Goal: Task Accomplishment & Management: Use online tool/utility

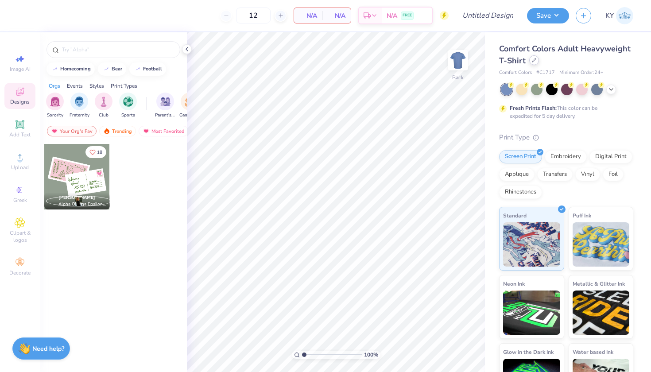
click at [539, 62] on div at bounding box center [534, 60] width 10 height 10
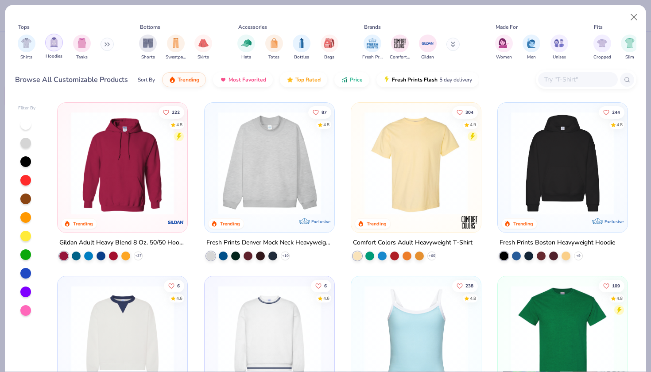
click at [54, 50] on div "filter for Hoodies" at bounding box center [54, 43] width 18 height 18
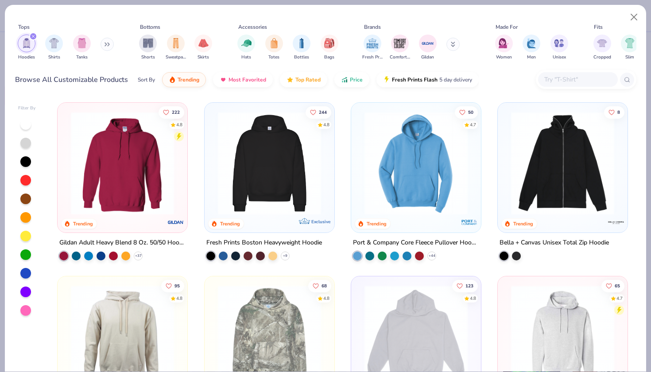
click at [573, 78] on input "text" at bounding box center [577, 79] width 68 height 10
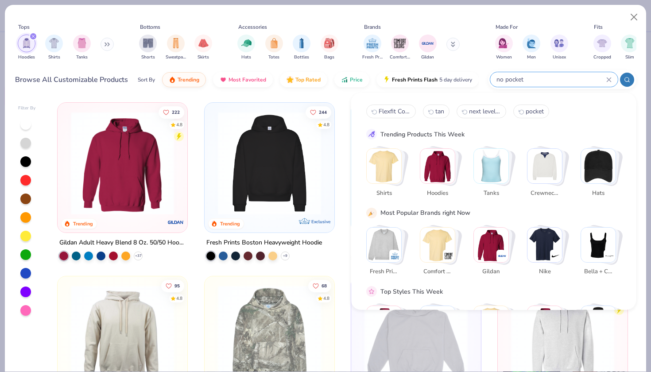
type input "no pocket"
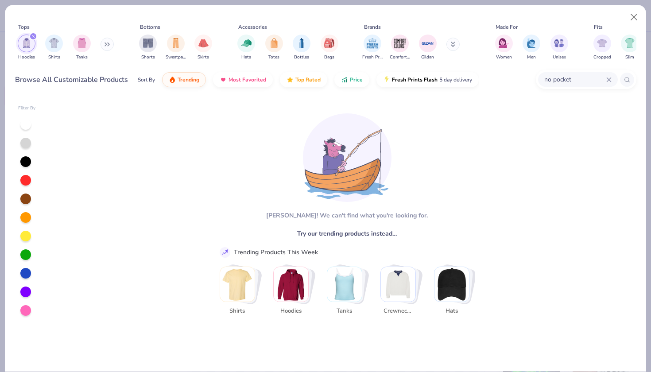
click at [608, 78] on icon at bounding box center [608, 79] width 5 height 5
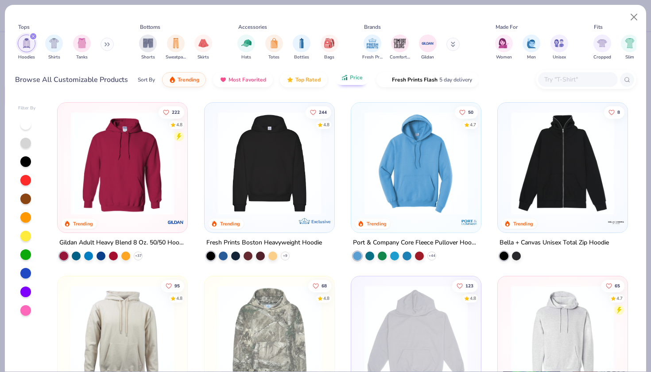
click at [360, 80] on span "Price" at bounding box center [356, 77] width 13 height 7
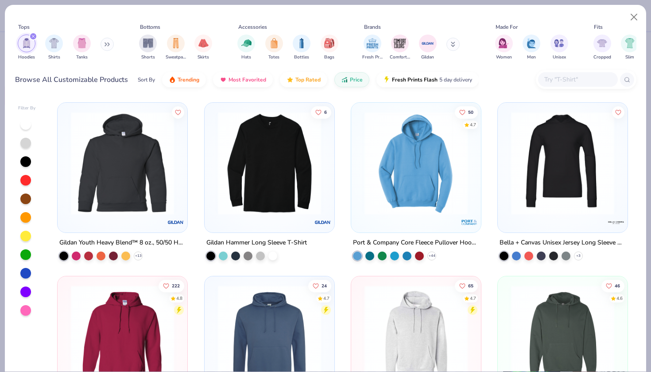
click at [33, 36] on icon "filter for Hoodies" at bounding box center [33, 36] width 3 height 3
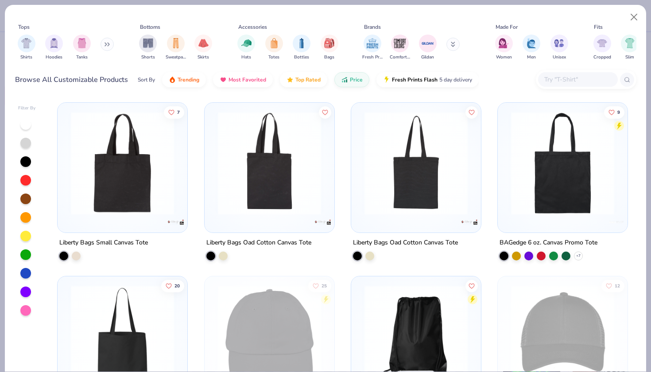
click at [110, 42] on icon at bounding box center [107, 44] width 5 height 4
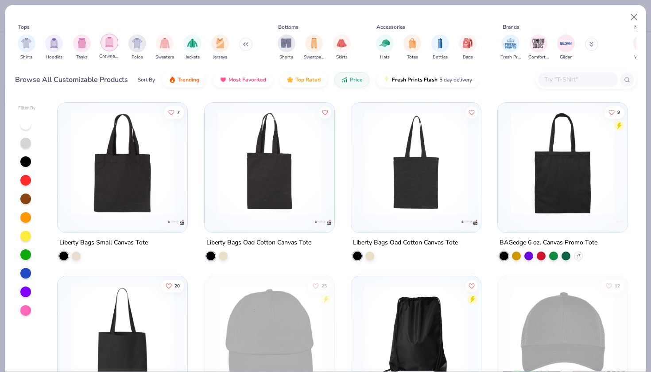
click at [109, 38] on img "filter for Crewnecks" at bounding box center [110, 42] width 10 height 10
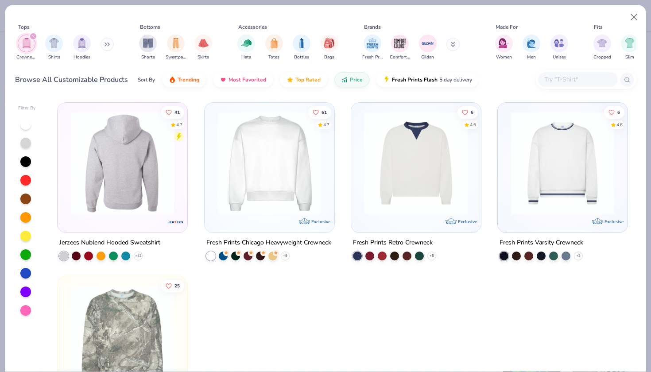
click at [133, 148] on img at bounding box center [122, 163] width 112 height 103
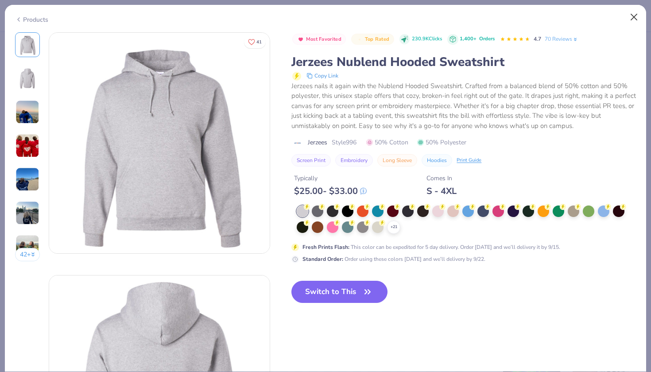
click at [639, 12] on button "Close" at bounding box center [634, 17] width 17 height 17
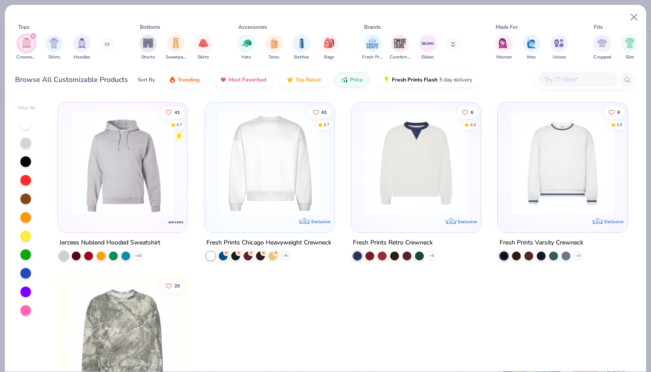
click at [33, 36] on icon "filter for Crewnecks" at bounding box center [33, 36] width 3 height 3
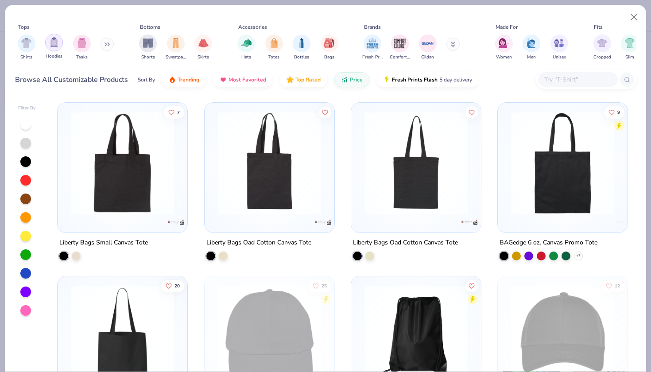
click at [51, 47] on img "filter for Hoodies" at bounding box center [54, 42] width 10 height 10
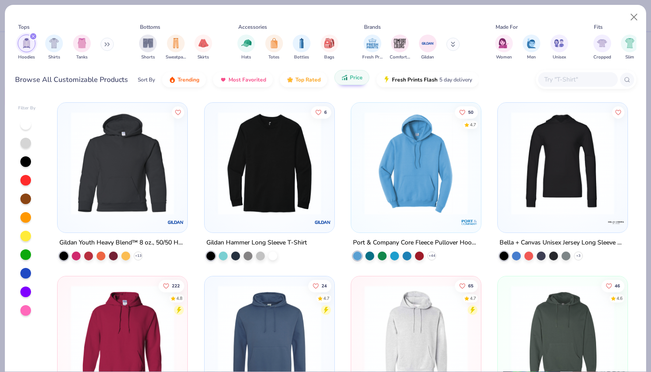
click at [350, 80] on span "Price" at bounding box center [356, 77] width 13 height 7
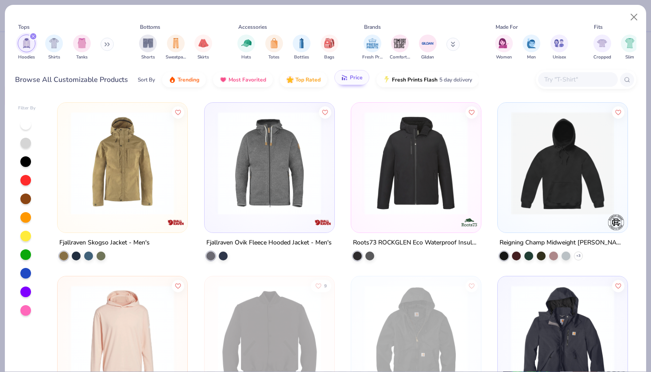
click at [350, 80] on span "Price" at bounding box center [356, 77] width 13 height 7
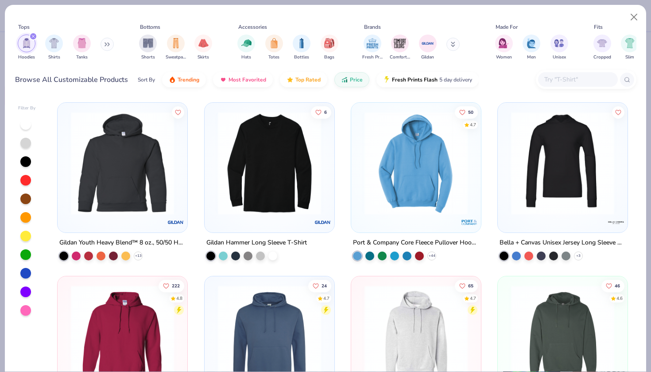
click at [143, 147] on img at bounding box center [122, 163] width 112 height 103
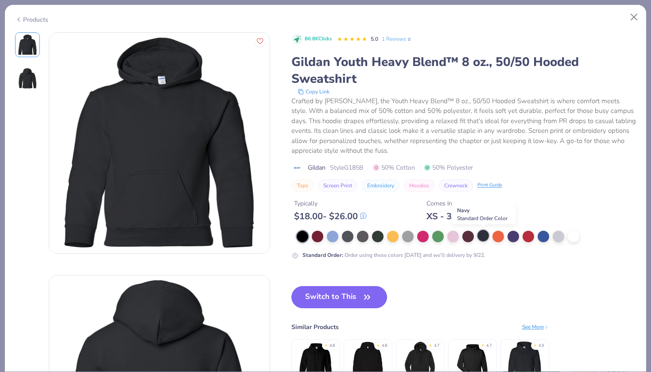
click at [483, 237] on div at bounding box center [483, 236] width 12 height 12
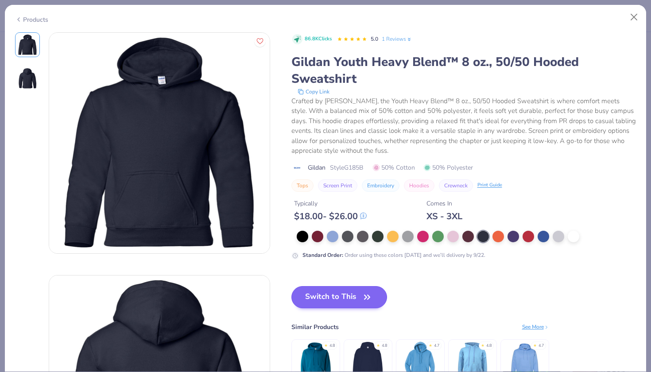
click at [332, 291] on button "Switch to This" at bounding box center [339, 297] width 96 height 22
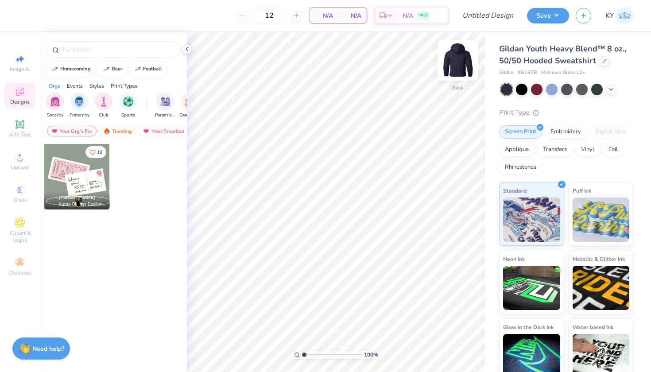
click at [470, 60] on img at bounding box center [457, 60] width 35 height 35
click at [24, 124] on icon at bounding box center [20, 124] width 11 height 11
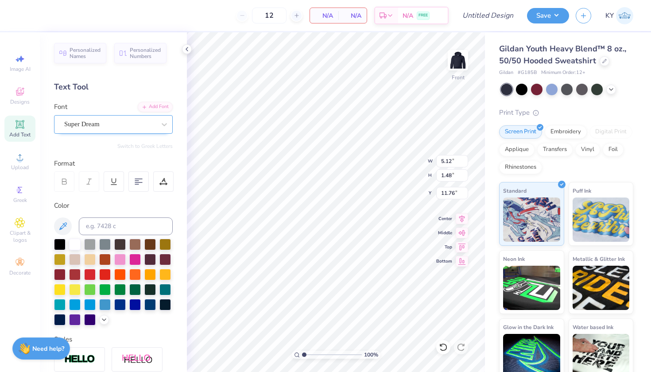
click at [143, 119] on div "Super Dream" at bounding box center [109, 124] width 93 height 14
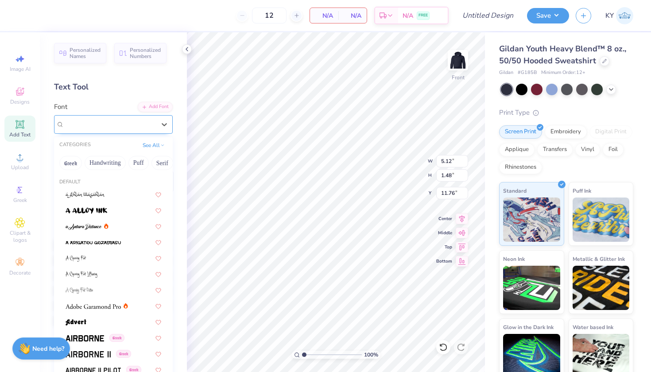
click at [143, 119] on div "Super Dream" at bounding box center [109, 124] width 91 height 10
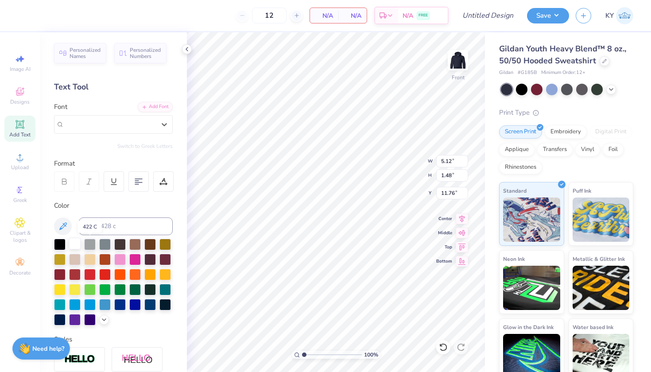
click at [78, 244] on div at bounding box center [75, 244] width 12 height 12
type textarea "W"
type textarea "WRITE MORE LETTERS"
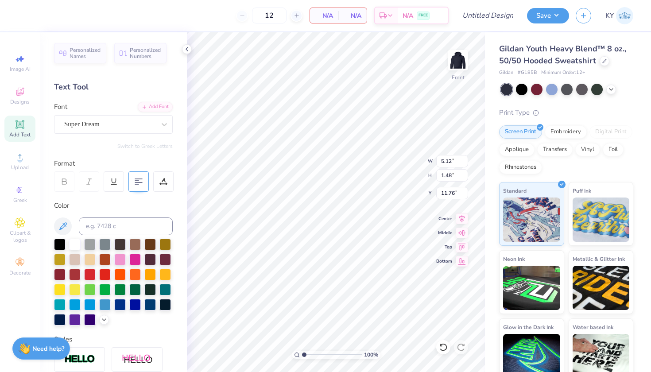
click at [140, 180] on icon at bounding box center [139, 182] width 8 height 8
type input "6.00"
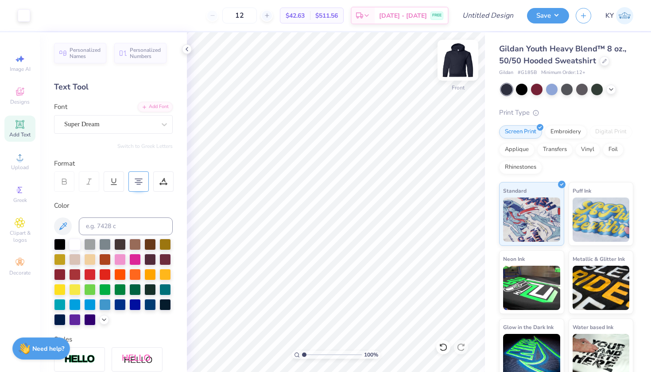
click at [465, 61] on img at bounding box center [457, 60] width 35 height 35
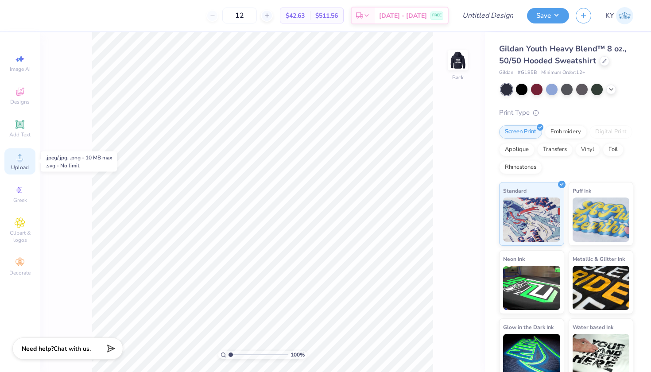
click at [19, 157] on icon at bounding box center [20, 157] width 11 height 11
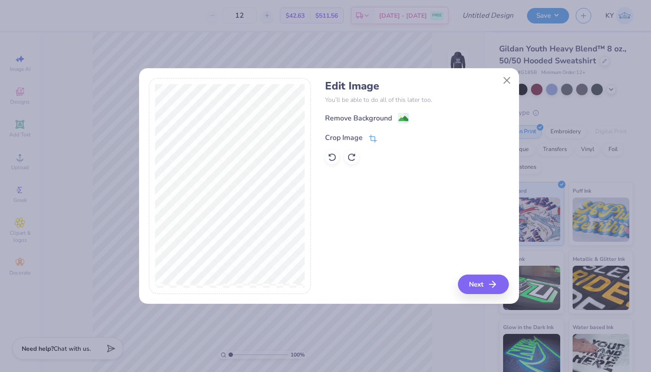
click at [369, 135] on icon at bounding box center [373, 139] width 8 height 8
click at [387, 136] on icon at bounding box center [387, 136] width 5 height 5
click at [404, 119] on image at bounding box center [404, 120] width 10 height 10
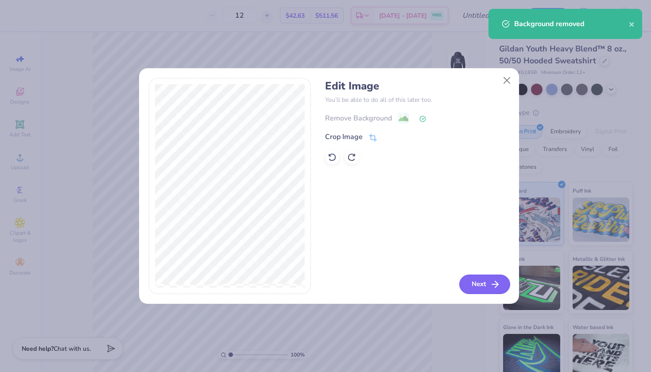
click at [475, 280] on button "Next" at bounding box center [484, 284] width 51 height 19
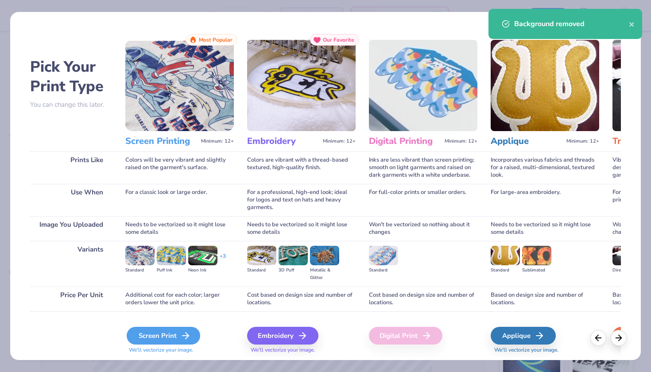
click at [149, 335] on div "Screen Print" at bounding box center [164, 336] width 74 height 18
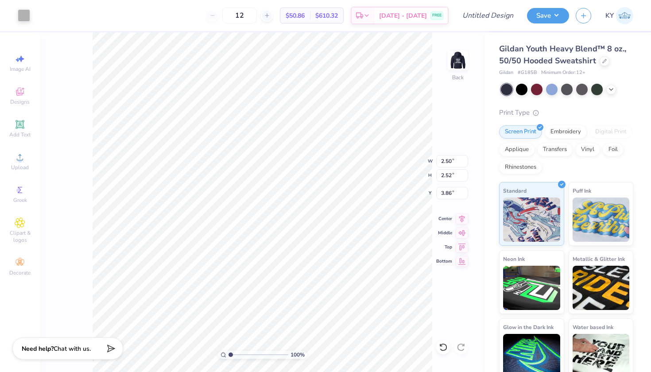
type input "1.38"
type input "6.51"
type input "6.58"
type input "2.40"
type input "7.09"
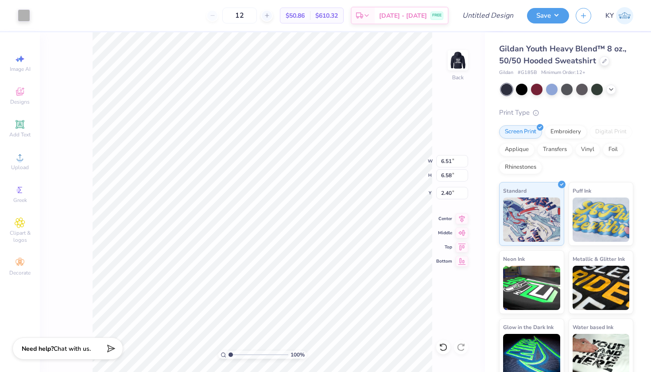
type input "7.16"
type input "1.89"
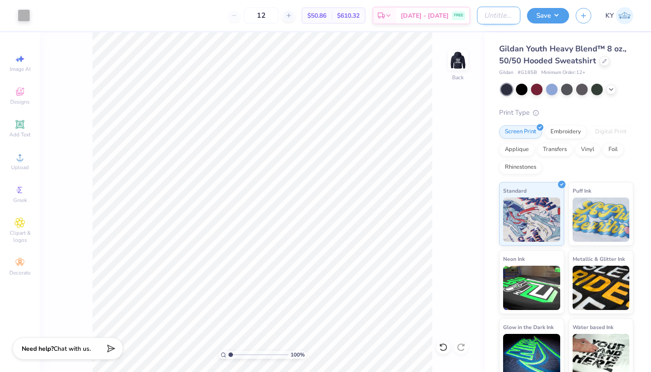
click at [496, 18] on input "Design Title" at bounding box center [498, 16] width 43 height 18
type input "L"
click at [461, 66] on img at bounding box center [457, 60] width 35 height 35
click at [461, 66] on img at bounding box center [458, 60] width 18 height 18
click at [458, 69] on img at bounding box center [457, 60] width 35 height 35
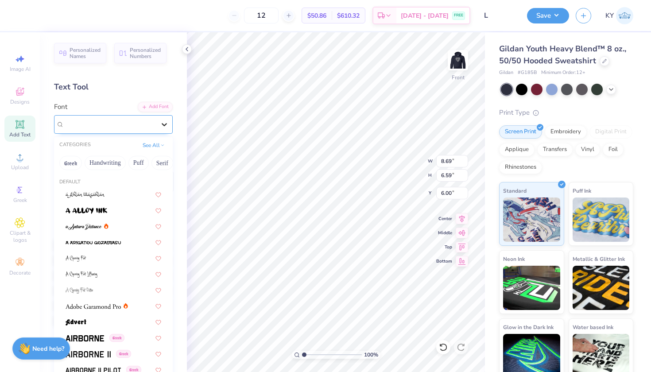
click at [162, 124] on icon at bounding box center [164, 124] width 5 height 3
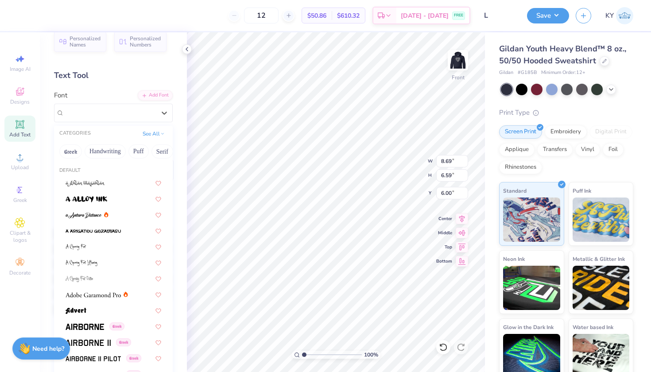
scroll to position [12, 0]
click at [153, 136] on button "See All" at bounding box center [153, 132] width 27 height 9
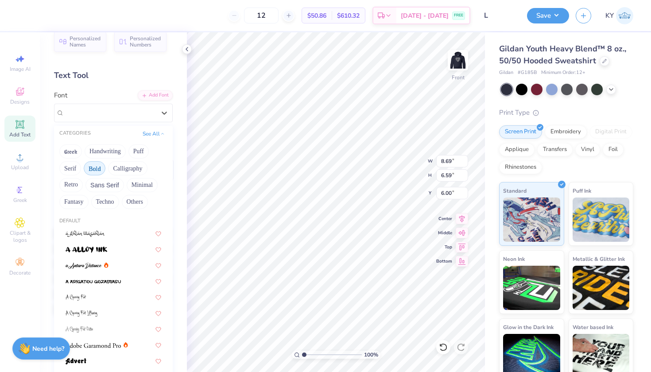
click at [100, 168] on button "Bold" at bounding box center [95, 168] width 22 height 14
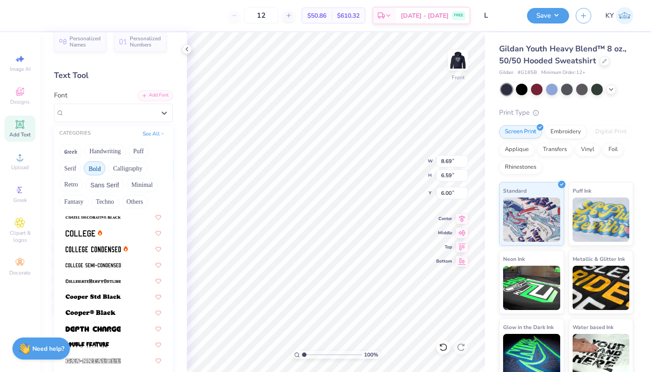
scroll to position [90, 0]
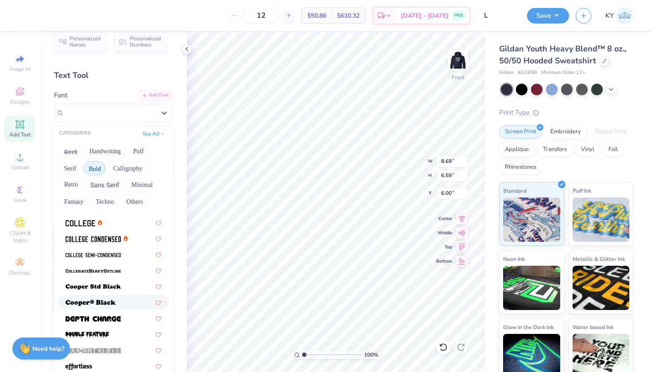
click at [113, 302] on img at bounding box center [91, 303] width 50 height 6
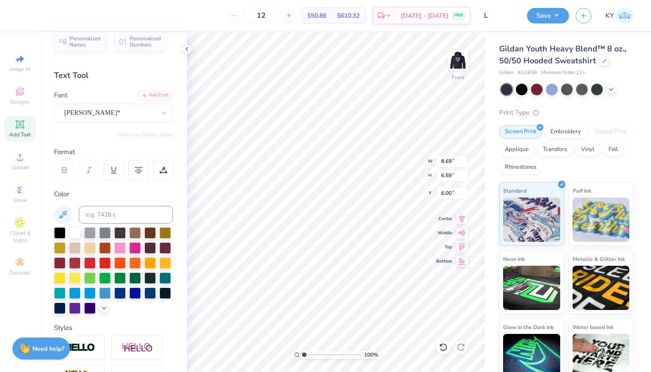
type input "10.22"
type input "6.68"
type input "6.03"
click at [452, 67] on img at bounding box center [457, 60] width 35 height 35
click at [452, 67] on img at bounding box center [458, 60] width 18 height 18
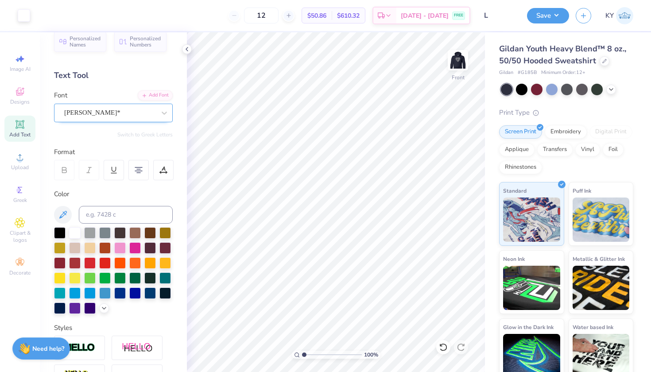
click at [136, 110] on div "Cooper*" at bounding box center [109, 113] width 93 height 14
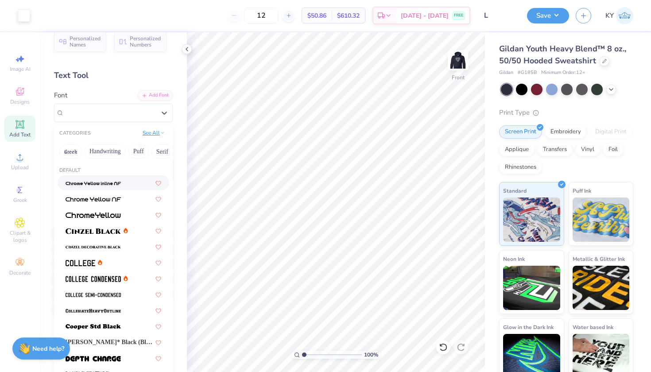
click at [147, 135] on button "See All" at bounding box center [153, 132] width 27 height 9
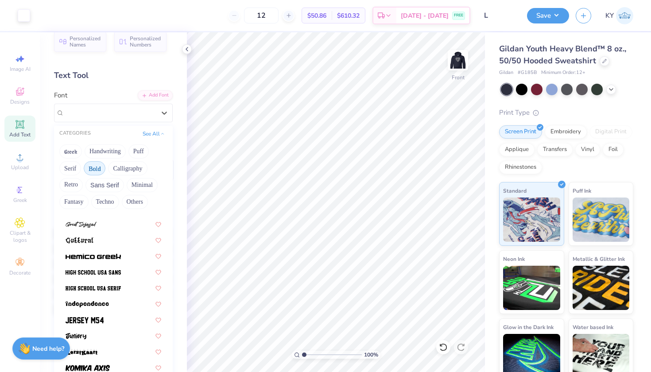
scroll to position [416, 0]
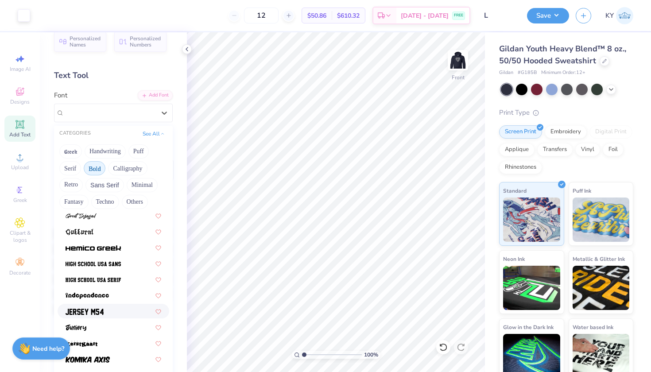
click at [118, 311] on div at bounding box center [114, 310] width 96 height 9
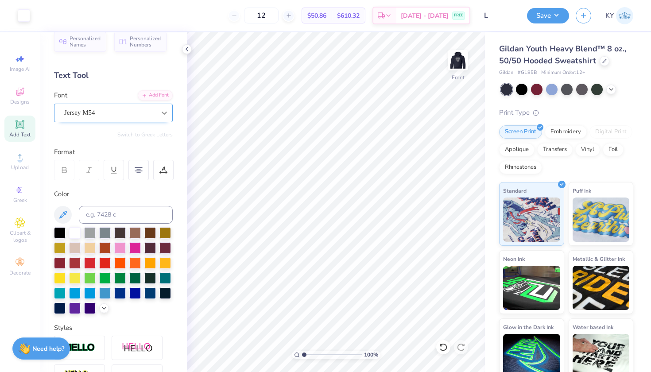
click at [160, 112] on icon at bounding box center [164, 113] width 9 height 9
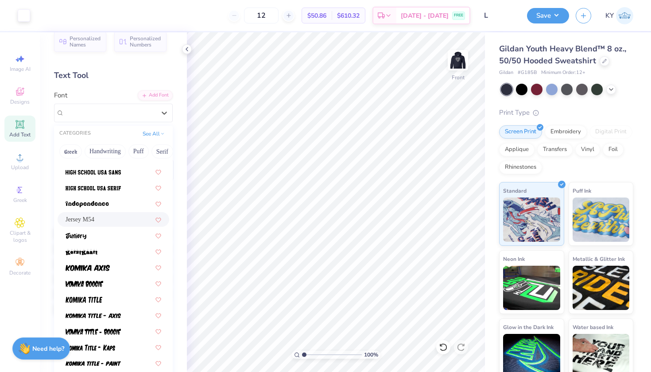
scroll to position [498, 0]
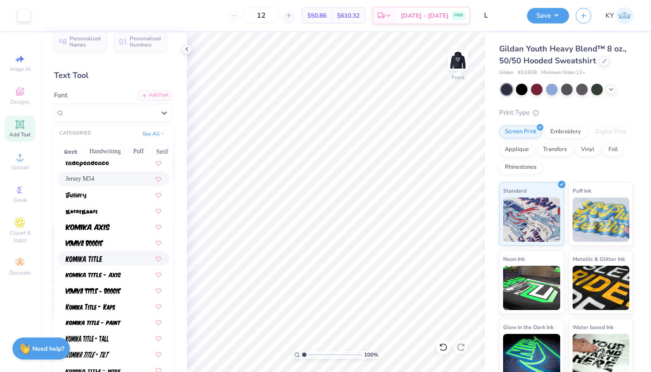
click at [105, 260] on div at bounding box center [114, 258] width 96 height 9
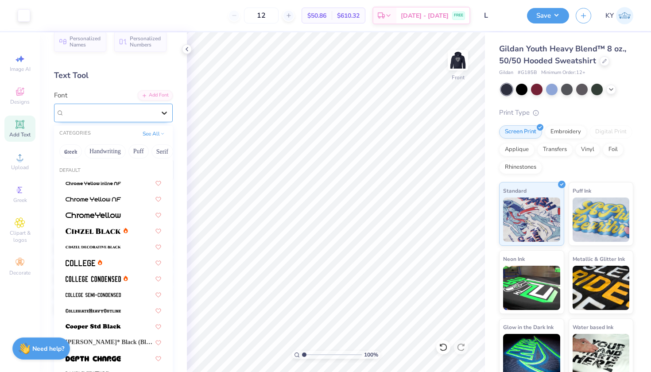
click at [156, 113] on div at bounding box center [164, 113] width 16 height 16
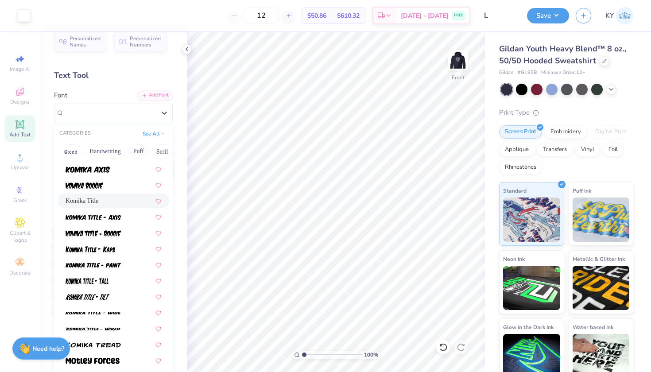
scroll to position [593, 0]
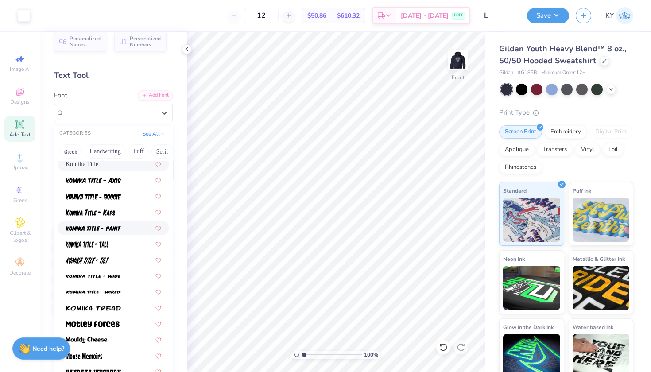
click at [109, 226] on img at bounding box center [93, 228] width 55 height 6
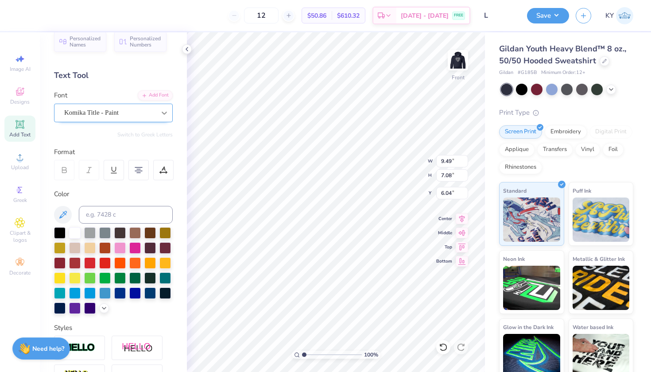
type input "6.00"
click at [396, 155] on div "100 % Front W 9.49 9.49 " H 7.08 7.08 " Y 6.00 6.00 " Center Middle Top Bottom" at bounding box center [336, 202] width 298 height 340
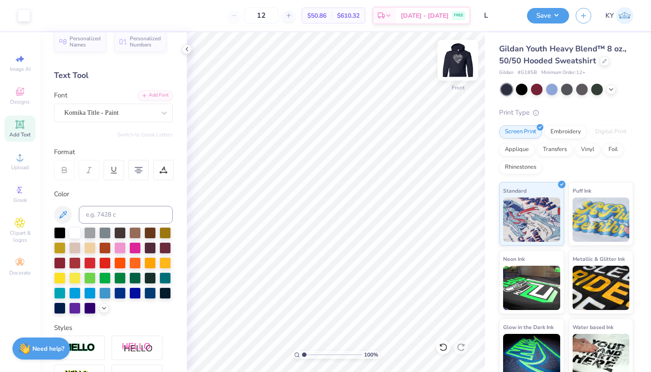
click at [467, 54] on img at bounding box center [457, 60] width 35 height 35
click at [467, 54] on img at bounding box center [458, 60] width 18 height 18
type input "8.69"
type input "6.49"
type input "6.22"
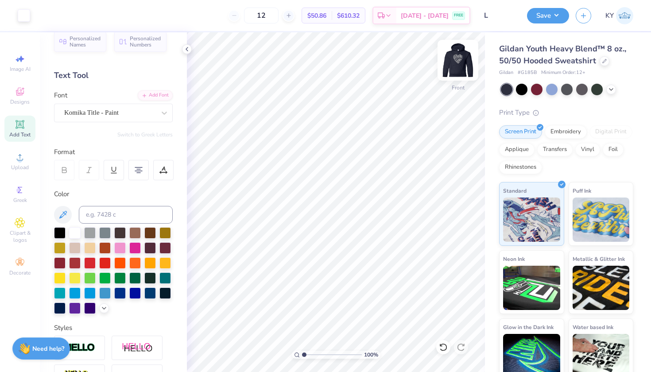
click at [465, 64] on img at bounding box center [457, 60] width 35 height 35
click at [465, 64] on img at bounding box center [458, 60] width 18 height 18
type input "8.32"
type input "6.21"
type input "6.29"
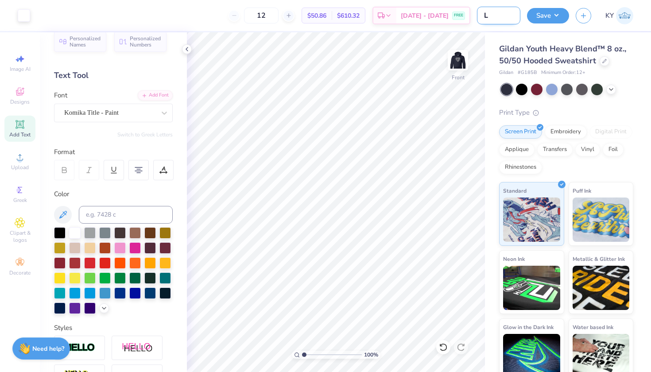
click at [498, 19] on input "L" at bounding box center [498, 16] width 43 height 18
type input "Letters of Love Fall 2025 Sweatshirts"
click at [551, 16] on button "Save" at bounding box center [548, 15] width 42 height 16
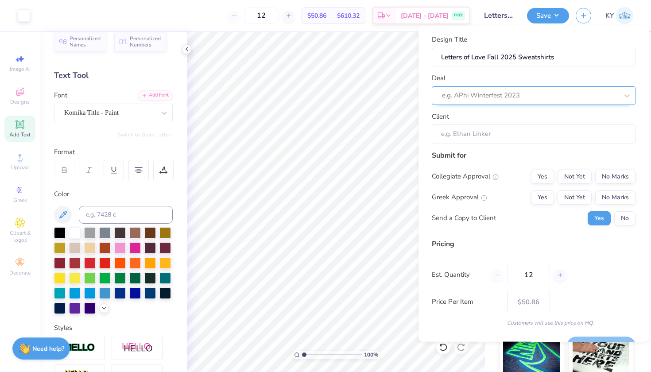
click at [501, 94] on div "e.g. APhi Winterfest 2023" at bounding box center [530, 95] width 176 height 10
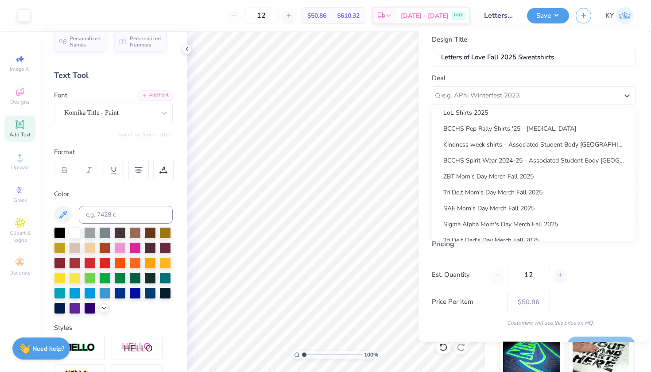
scroll to position [0, 0]
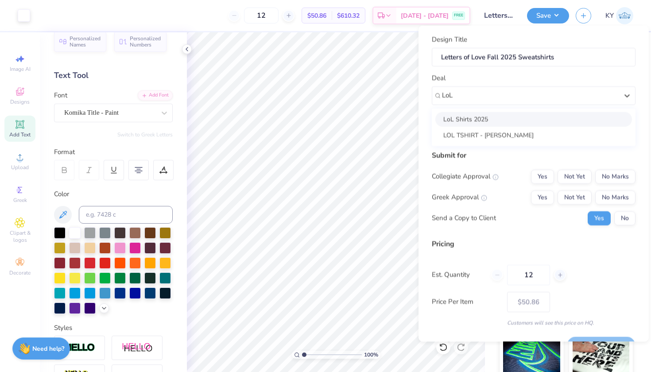
click at [492, 116] on div "LoL Shirts 2025" at bounding box center [533, 119] width 197 height 15
type input "LoL"
type input "Stella Meyer"
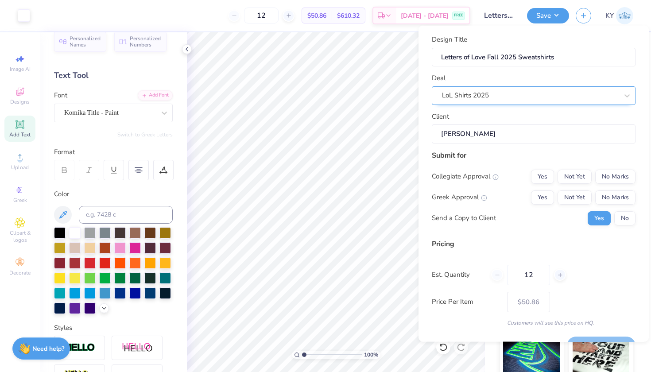
click at [468, 92] on div "LoL Shirts 2025" at bounding box center [530, 95] width 176 height 10
click at [544, 74] on div "Deal LoL Shirts 2025" at bounding box center [534, 89] width 204 height 32
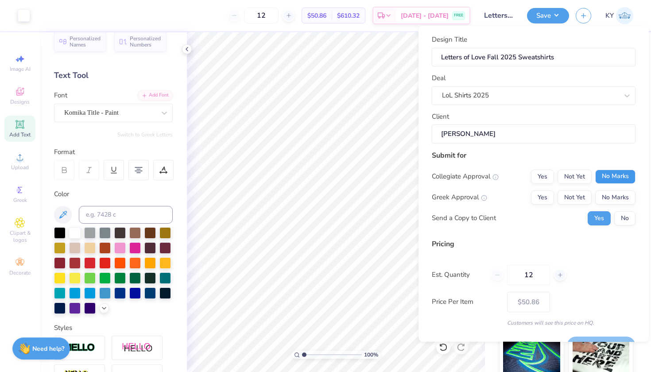
click at [600, 178] on button "No Marks" at bounding box center [615, 176] width 40 height 14
click at [600, 194] on button "No Marks" at bounding box center [615, 197] width 40 height 14
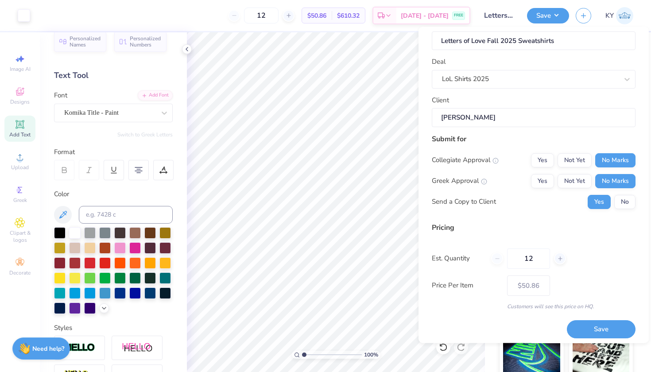
scroll to position [21, 0]
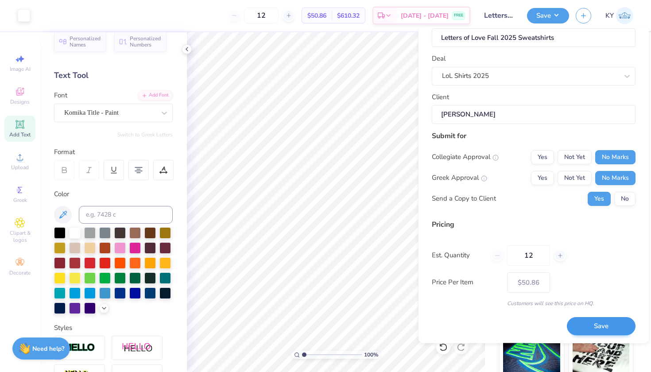
click at [586, 324] on button "Save" at bounding box center [601, 326] width 69 height 18
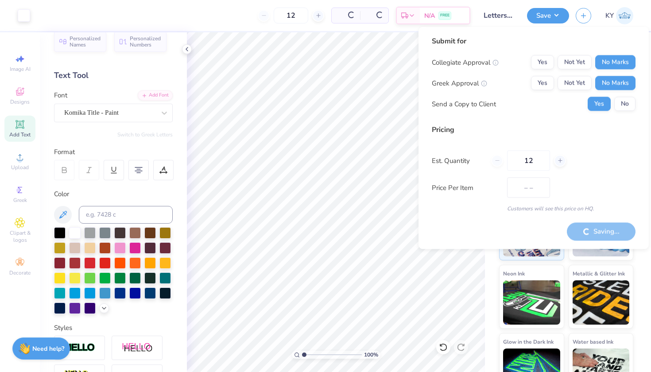
type input "– –"
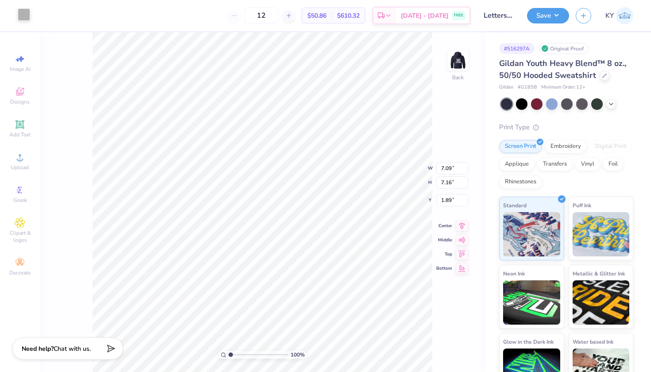
click at [24, 13] on div at bounding box center [24, 14] width 12 height 12
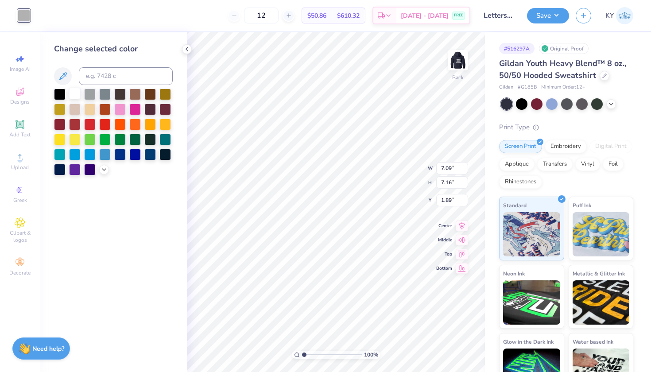
click at [76, 97] on div at bounding box center [75, 94] width 12 height 12
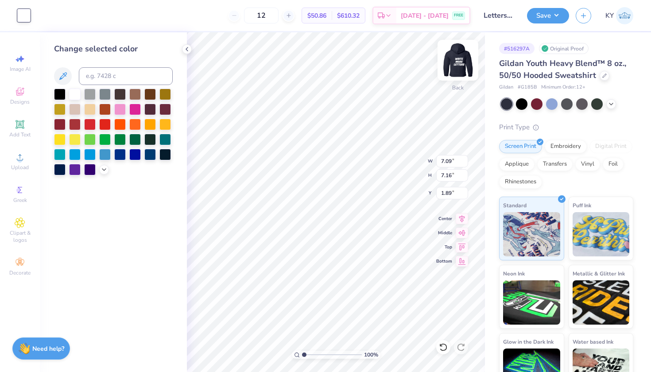
click at [450, 57] on img at bounding box center [457, 60] width 35 height 35
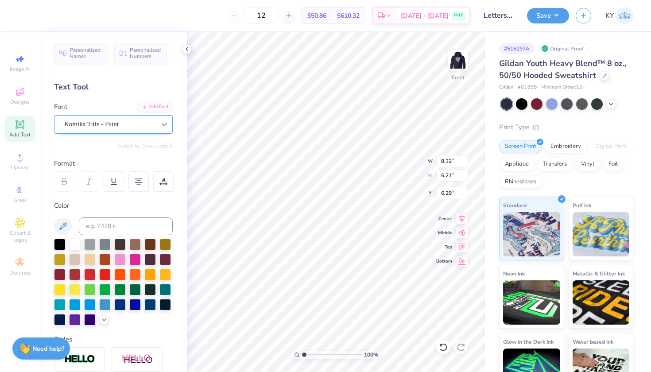
click at [160, 131] on div at bounding box center [164, 124] width 16 height 16
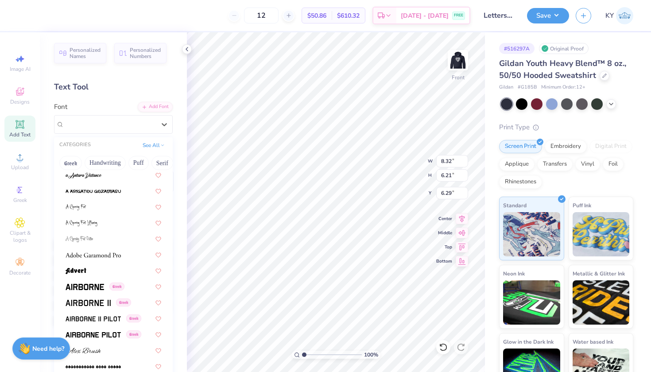
scroll to position [116, 0]
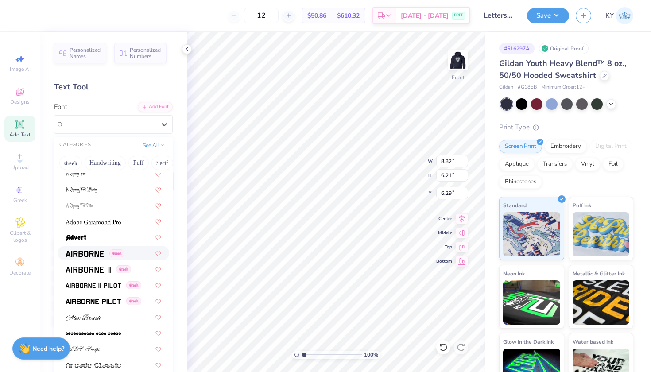
click at [85, 255] on img at bounding box center [85, 254] width 39 height 6
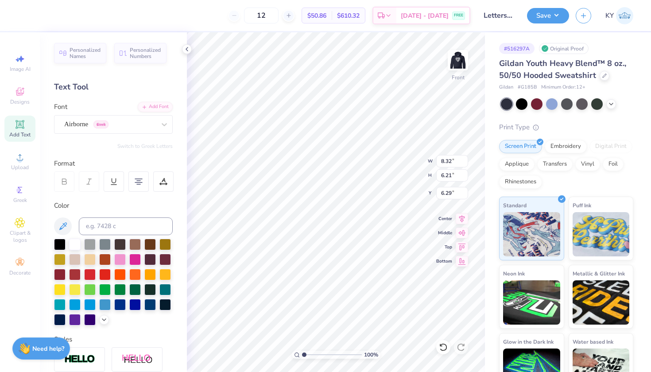
type input "7.69"
type input "5.81"
type input "6.49"
type input "8.19"
type input "6.19"
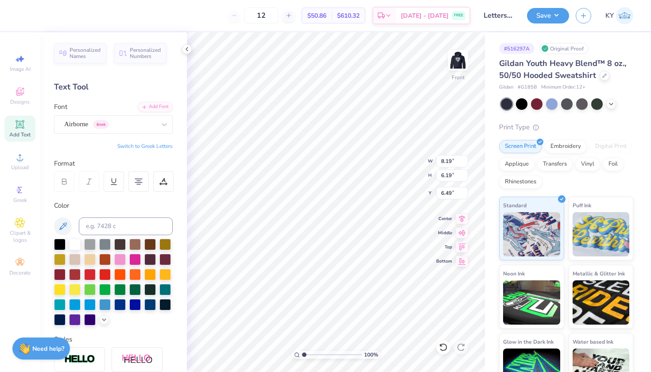
type input "6.31"
click at [65, 186] on div at bounding box center [64, 181] width 20 height 20
click at [544, 16] on button "Save" at bounding box center [548, 15] width 42 height 16
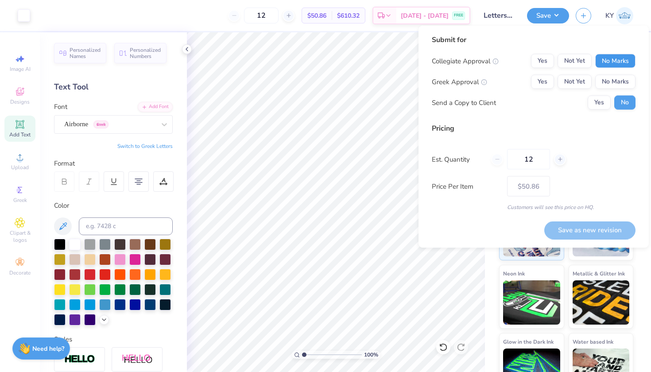
click at [610, 68] on button "No Marks" at bounding box center [615, 61] width 40 height 14
click at [610, 78] on button "No Marks" at bounding box center [615, 82] width 40 height 14
click at [583, 225] on button "Save as new revision" at bounding box center [589, 230] width 91 height 18
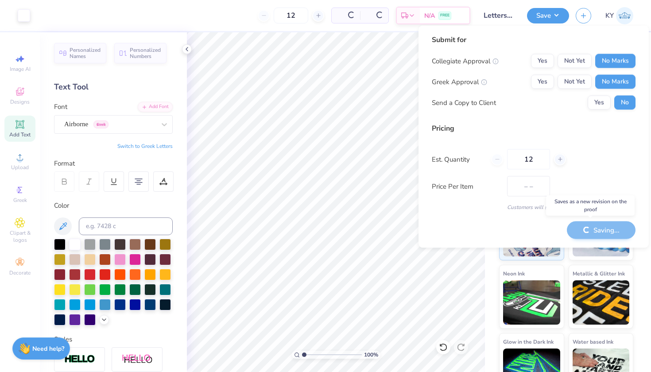
type input "$50.86"
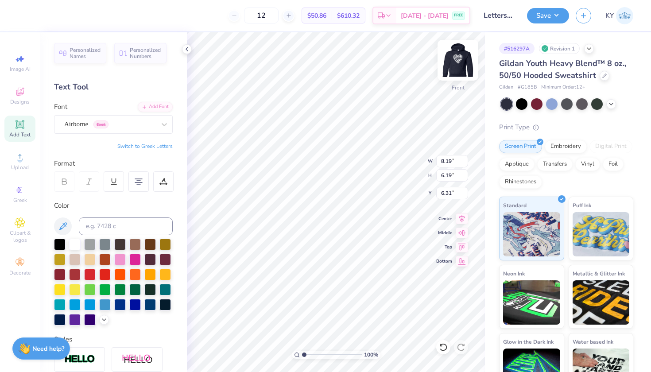
type input "6.75"
type input "9.03"
type input "6.83"
type input "6.00"
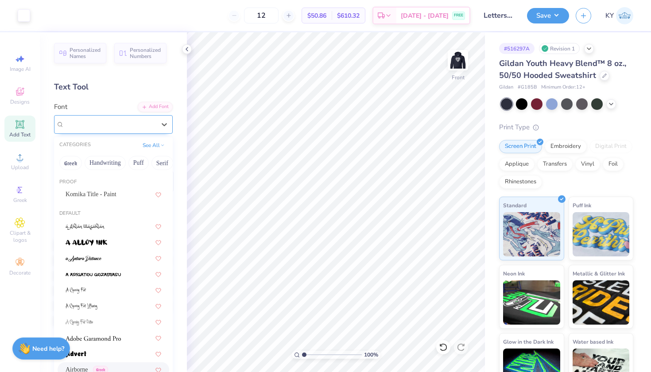
click at [145, 123] on div "Airborne Greek" at bounding box center [109, 124] width 93 height 14
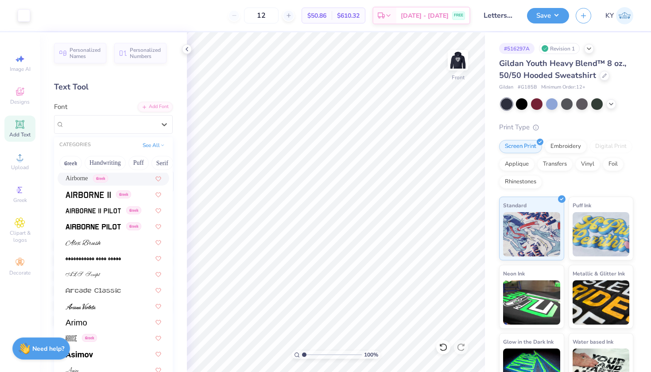
scroll to position [200, 0]
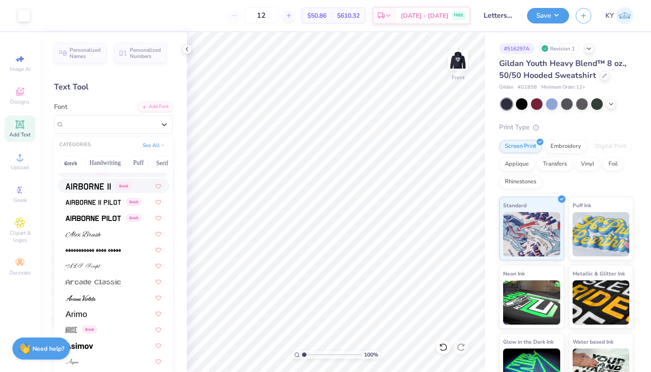
click at [98, 188] on img at bounding box center [88, 186] width 45 height 6
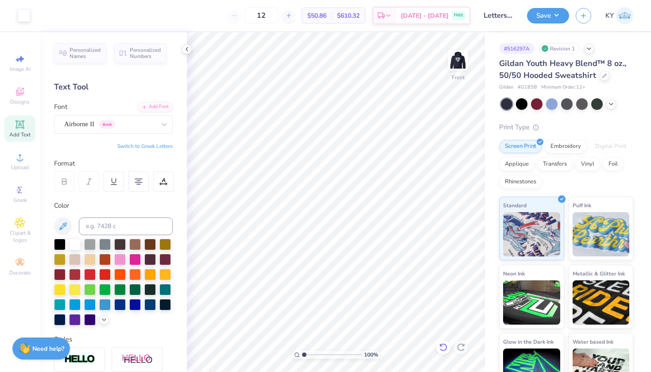
click at [442, 345] on icon at bounding box center [443, 347] width 9 height 9
click at [459, 346] on icon at bounding box center [461, 347] width 9 height 9
click at [443, 348] on icon at bounding box center [443, 347] width 9 height 9
click at [156, 127] on div at bounding box center [164, 124] width 16 height 16
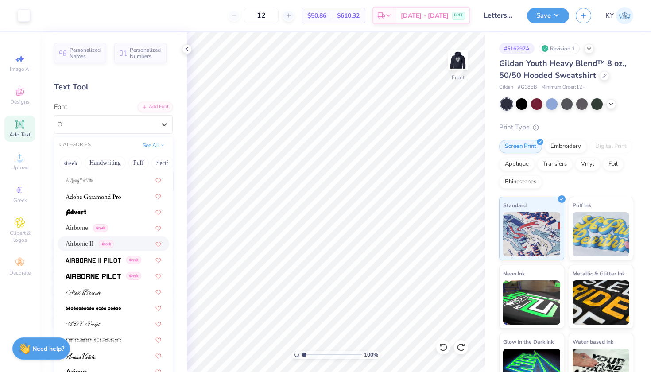
scroll to position [167, 0]
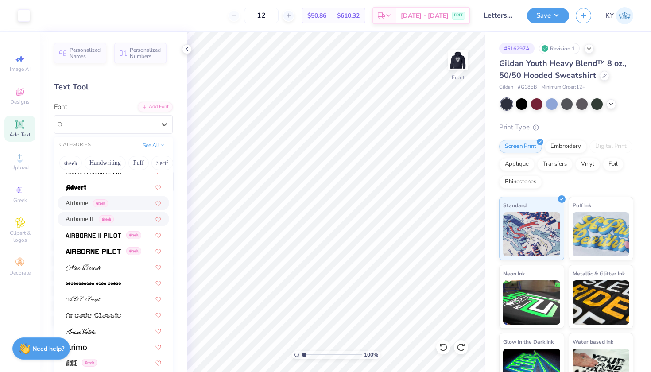
click at [123, 202] on div "Airborne Greek" at bounding box center [114, 202] width 96 height 9
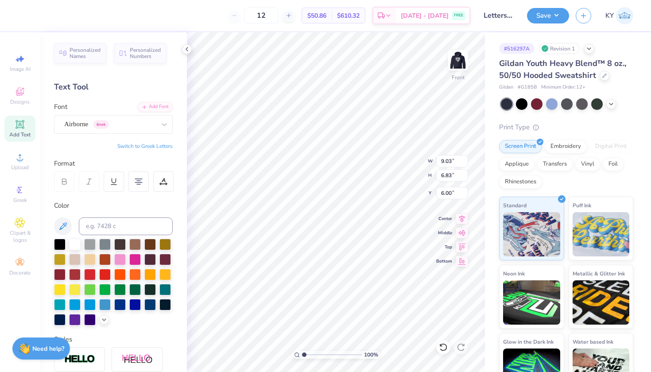
type input "9.17"
type input "6.93"
click at [536, 14] on button "Save" at bounding box center [548, 15] width 42 height 16
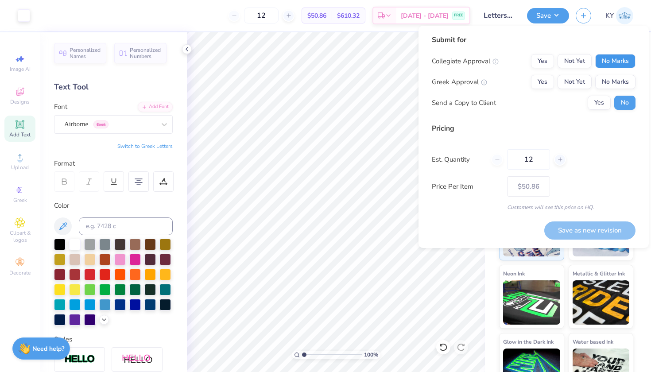
click at [621, 66] on button "No Marks" at bounding box center [615, 61] width 40 height 14
click at [619, 84] on button "No Marks" at bounding box center [615, 82] width 40 height 14
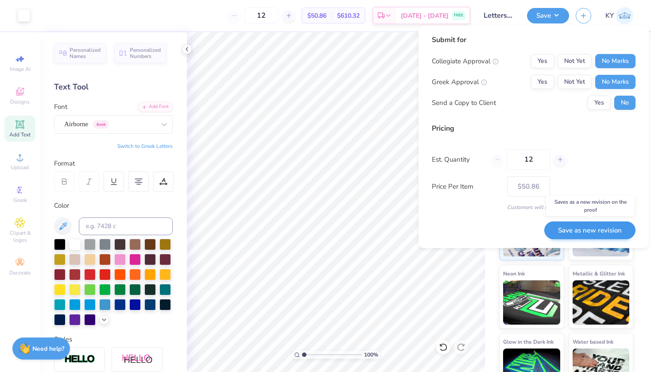
click at [592, 228] on button "Save as new revision" at bounding box center [589, 230] width 91 height 18
type input "$50.86"
